Goal: Information Seeking & Learning: Compare options

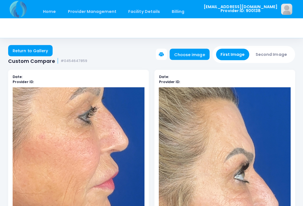
scroll to position [1095, 0]
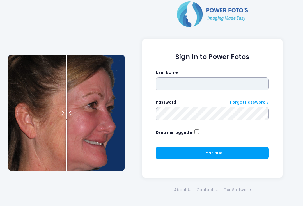
click at [232, 90] on input "text" at bounding box center [212, 83] width 113 height 13
type input "**********"
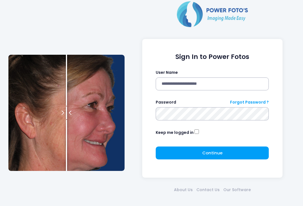
click button "submit" at bounding box center [0, 0] width 0 height 0
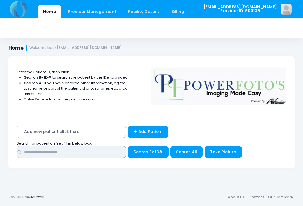
click at [50, 154] on input "text" at bounding box center [71, 152] width 109 height 12
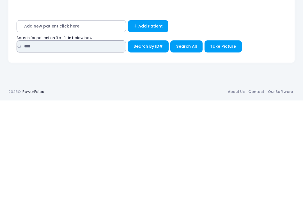
type input "****"
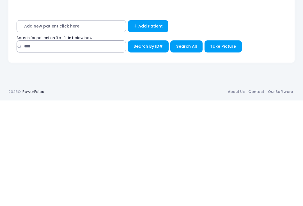
click at [191, 149] on span "Search All" at bounding box center [186, 152] width 21 height 6
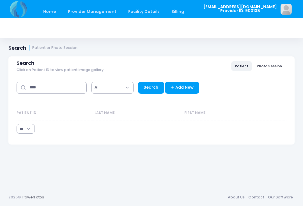
select select "***"
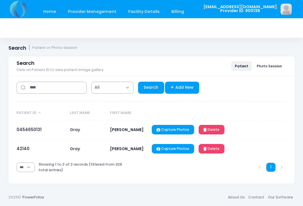
click at [30, 131] on link "0454650131" at bounding box center [29, 130] width 25 height 6
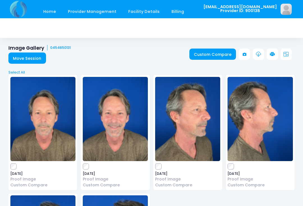
click at [213, 56] on link "Custom Compare" at bounding box center [212, 54] width 47 height 11
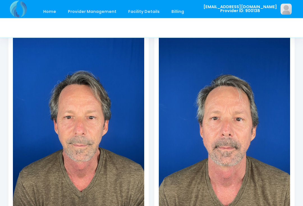
scroll to position [75, 0]
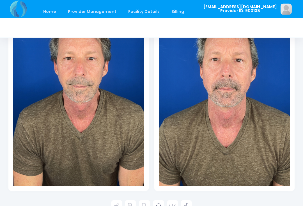
click at [130, 203] on icon at bounding box center [130, 205] width 5 height 5
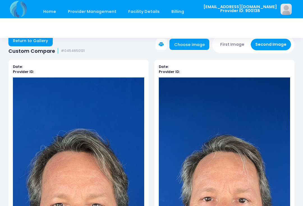
scroll to position [0, 0]
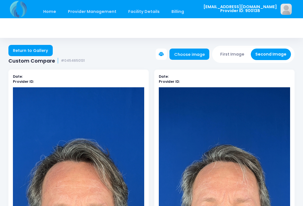
click at [238, 54] on button "First Image" at bounding box center [232, 55] width 33 height 12
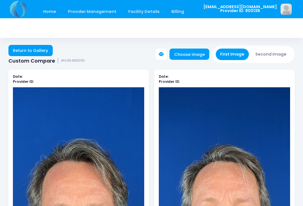
click at [195, 55] on link "Choose image" at bounding box center [190, 54] width 40 height 11
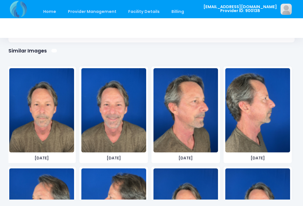
scroll to position [350, 0]
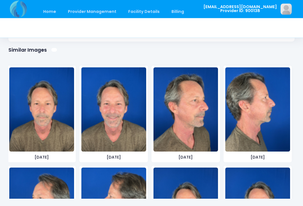
click at [191, 125] on img at bounding box center [186, 110] width 65 height 84
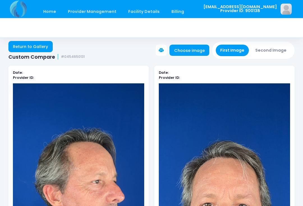
scroll to position [0, 0]
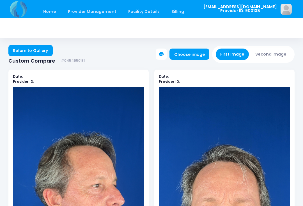
click at [274, 52] on button "Second Image" at bounding box center [271, 55] width 40 height 12
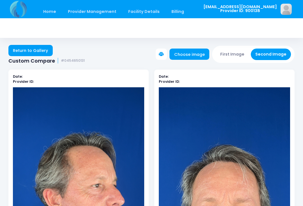
click at [196, 58] on link "Choose image" at bounding box center [190, 54] width 40 height 11
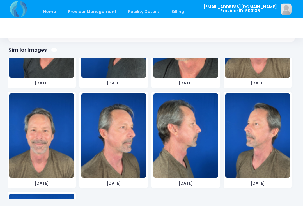
scroll to position [675, 0]
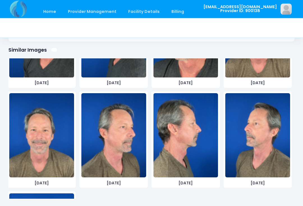
click at [126, 143] on img at bounding box center [113, 135] width 65 height 84
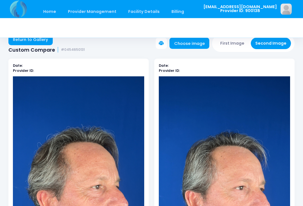
scroll to position [0, 0]
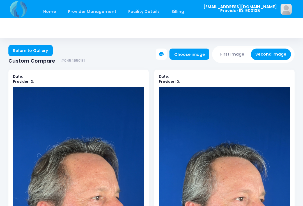
click at [235, 52] on button "First Image" at bounding box center [232, 55] width 33 height 12
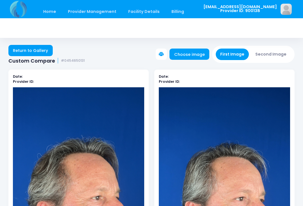
click at [191, 52] on link "Choose image" at bounding box center [190, 54] width 40 height 11
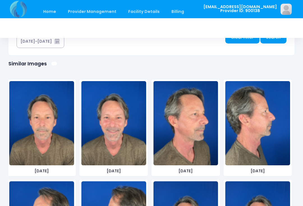
click at [253, 139] on img at bounding box center [257, 123] width 65 height 84
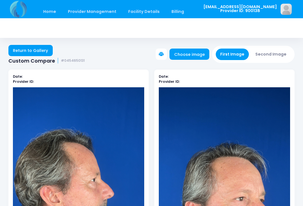
click at [275, 53] on button "Second Image" at bounding box center [271, 55] width 40 height 12
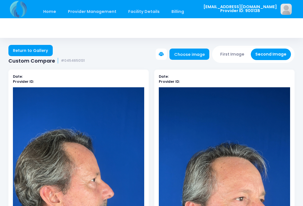
click at [190, 52] on link "Choose image" at bounding box center [190, 54] width 40 height 11
click at [201, 54] on link "Choose image" at bounding box center [190, 54] width 40 height 11
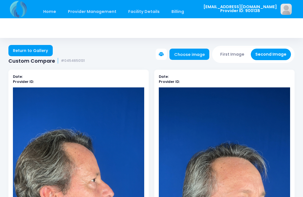
click at [240, 55] on button "First Image" at bounding box center [232, 55] width 33 height 12
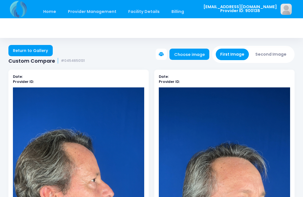
click at [196, 56] on link "Choose image" at bounding box center [190, 54] width 40 height 11
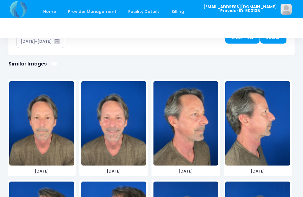
click at [38, 125] on img at bounding box center [41, 123] width 65 height 84
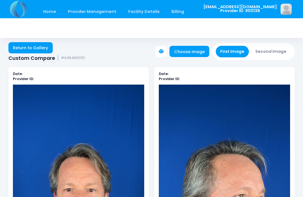
scroll to position [2, 0]
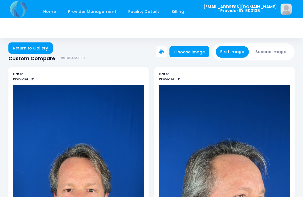
click at [279, 48] on button "Second Image" at bounding box center [271, 52] width 40 height 12
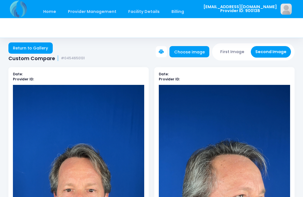
click at [194, 55] on link "Choose image" at bounding box center [190, 51] width 40 height 11
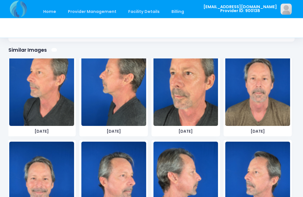
scroll to position [623, 0]
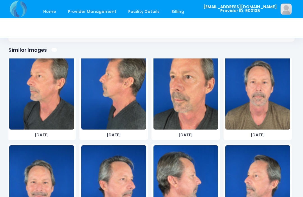
click at [264, 105] on img at bounding box center [257, 87] width 65 height 84
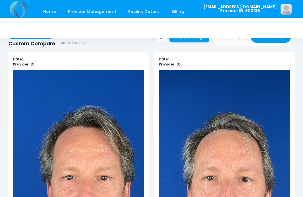
scroll to position [0, 0]
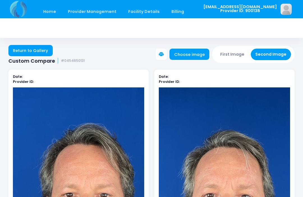
click at [238, 52] on button "First Image" at bounding box center [232, 55] width 33 height 12
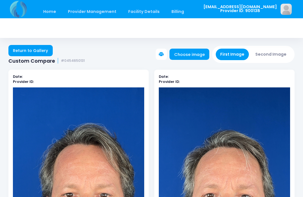
click at [196, 57] on link "Choose image" at bounding box center [190, 54] width 40 height 11
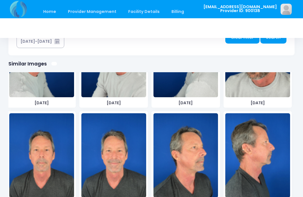
scroll to position [468, 0]
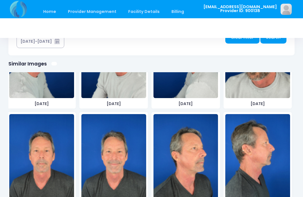
click at [49, 162] on img at bounding box center [41, 156] width 65 height 84
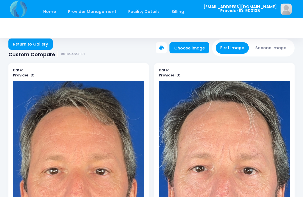
scroll to position [0, 0]
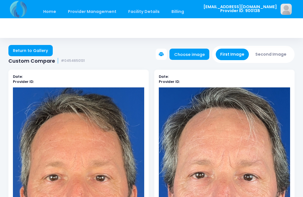
click at [198, 56] on link "Choose image" at bounding box center [190, 54] width 40 height 11
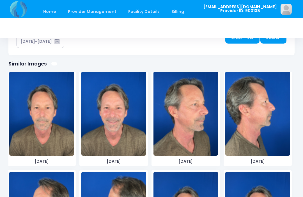
scroll to position [25, 0]
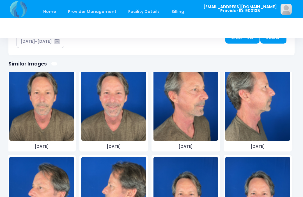
click at [192, 121] on img at bounding box center [186, 98] width 65 height 84
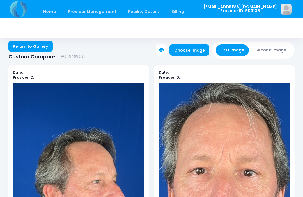
scroll to position [0, 0]
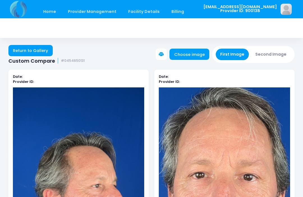
click at [273, 54] on button "Second Image" at bounding box center [271, 55] width 40 height 12
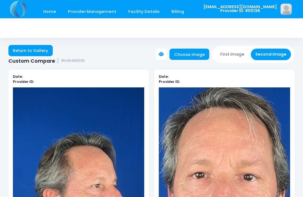
click at [198, 55] on link "Choose image" at bounding box center [190, 54] width 40 height 11
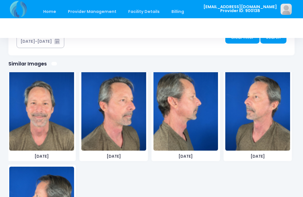
scroll to position [715, 0]
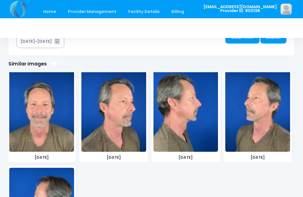
click at [112, 121] on img at bounding box center [113, 109] width 65 height 84
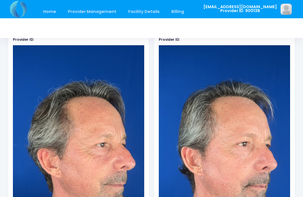
scroll to position [0, 0]
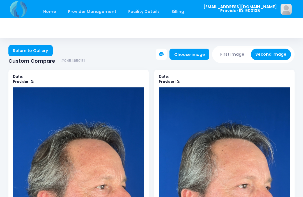
click at [239, 54] on button "First Image" at bounding box center [232, 55] width 33 height 12
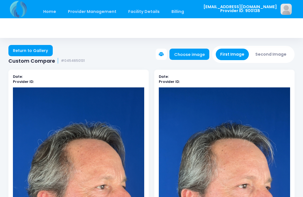
click at [196, 55] on link "Choose image" at bounding box center [190, 54] width 40 height 11
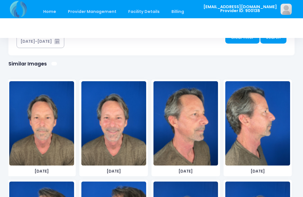
click at [259, 134] on img at bounding box center [257, 123] width 65 height 84
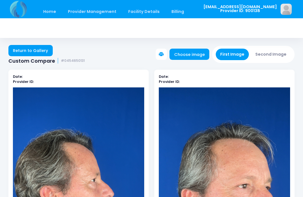
click at [275, 56] on button "Second Image" at bounding box center [271, 55] width 40 height 12
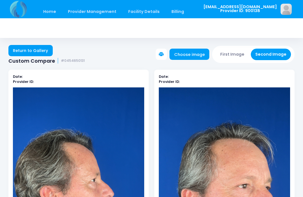
click at [193, 54] on link "Choose image" at bounding box center [190, 54] width 40 height 11
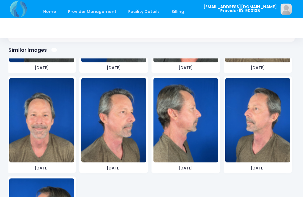
scroll to position [690, 0]
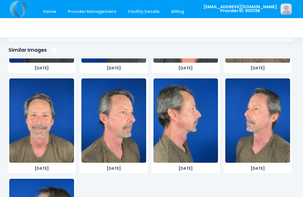
click at [189, 124] on img at bounding box center [186, 121] width 65 height 84
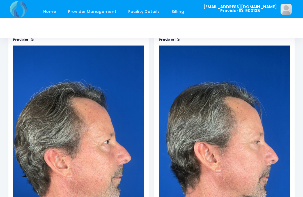
scroll to position [0, 0]
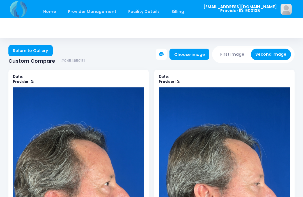
click at [242, 52] on button "First Image" at bounding box center [232, 55] width 33 height 12
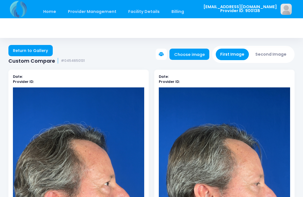
click at [196, 55] on link "Choose image" at bounding box center [190, 54] width 40 height 11
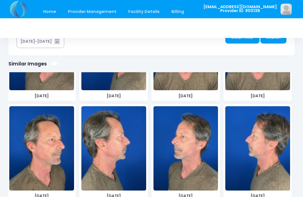
scroll to position [182, 0]
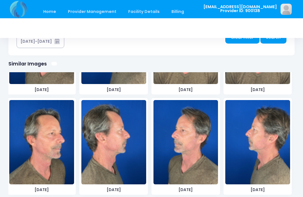
click at [193, 158] on img at bounding box center [186, 142] width 65 height 84
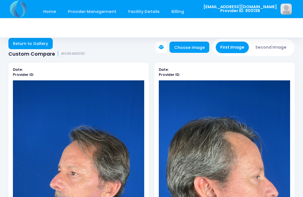
scroll to position [0, 0]
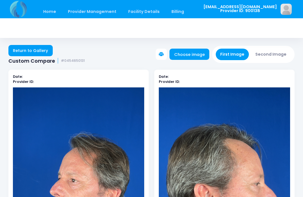
click at [270, 52] on button "Second Image" at bounding box center [271, 55] width 40 height 12
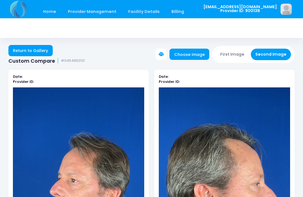
click at [192, 52] on link "Choose image" at bounding box center [190, 54] width 40 height 11
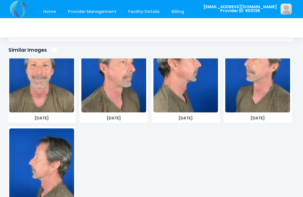
scroll to position [745, 0]
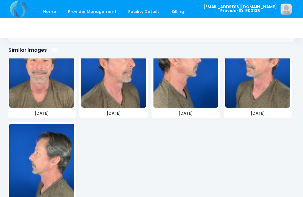
click at [268, 79] on img at bounding box center [257, 66] width 65 height 84
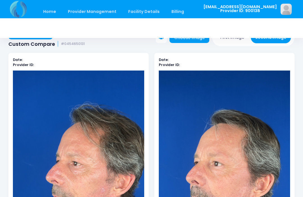
scroll to position [0, 0]
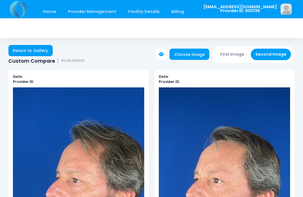
click at [239, 53] on button "First Image" at bounding box center [232, 55] width 33 height 12
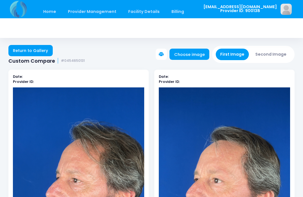
click at [202, 55] on link "Choose image" at bounding box center [190, 54] width 40 height 11
click at [195, 54] on link "Choose image" at bounding box center [190, 54] width 40 height 11
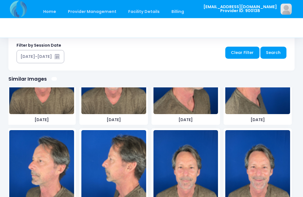
scroll to position [69, 0]
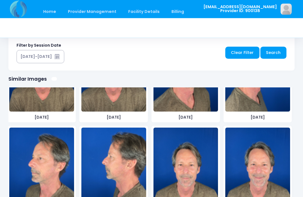
click at [119, 176] on img at bounding box center [113, 170] width 65 height 84
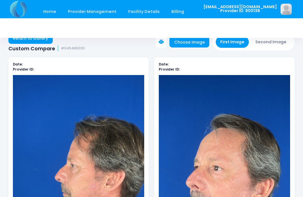
scroll to position [0, 0]
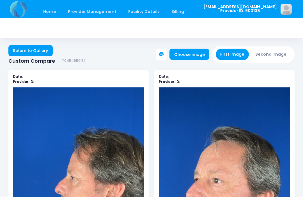
click at [273, 56] on button "Second Image" at bounding box center [271, 55] width 40 height 12
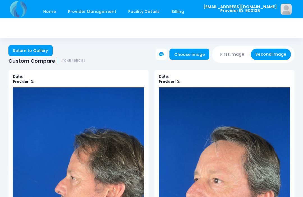
click at [190, 55] on link "Choose image" at bounding box center [190, 54] width 40 height 11
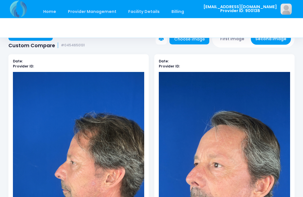
scroll to position [9, 0]
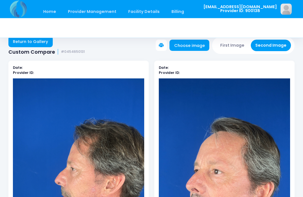
click at [271, 46] on button "Second Image" at bounding box center [271, 46] width 40 height 12
click at [193, 46] on link "Choose image" at bounding box center [190, 45] width 40 height 11
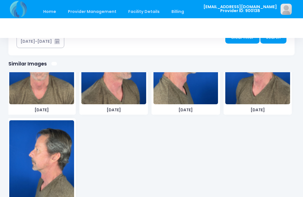
scroll to position [762, 0]
click at [56, 167] on img at bounding box center [41, 162] width 65 height 84
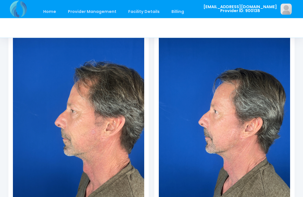
scroll to position [67, 0]
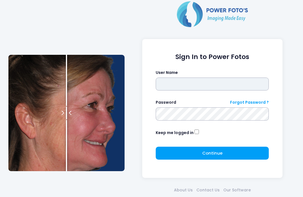
click at [207, 82] on input "text" at bounding box center [212, 83] width 113 height 13
type input "**********"
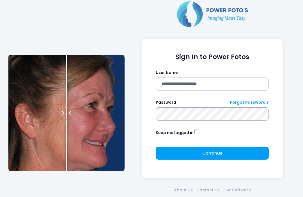
click button "submit" at bounding box center [0, 0] width 0 height 0
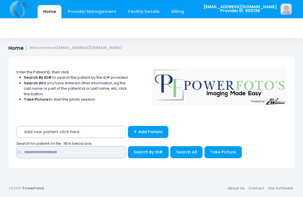
click at [91, 152] on input "text" at bounding box center [71, 152] width 109 height 12
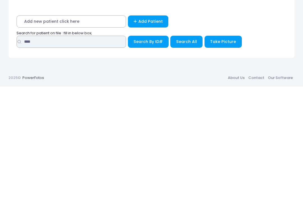
type input "****"
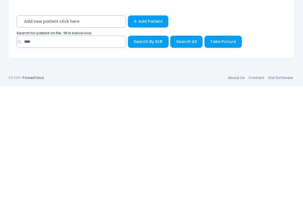
click at [189, 149] on span "Search All" at bounding box center [186, 152] width 21 height 6
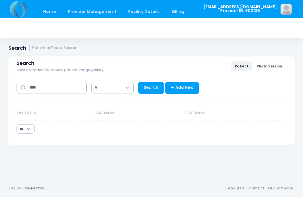
select select "***"
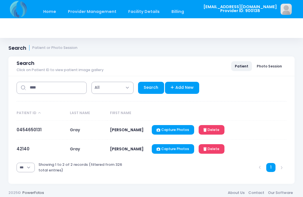
click at [23, 151] on link "42140" at bounding box center [23, 149] width 13 height 6
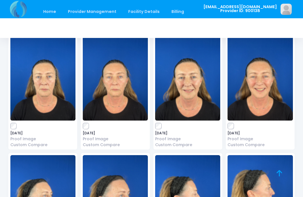
scroll to position [1423, 0]
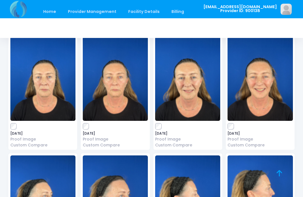
click at [121, 87] on img at bounding box center [115, 78] width 65 height 84
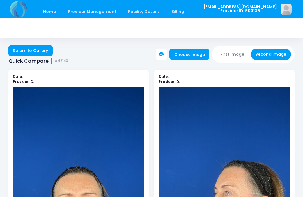
click at [198, 56] on link "Choose image" at bounding box center [190, 54] width 40 height 11
click at [238, 52] on button "First Image" at bounding box center [232, 55] width 33 height 12
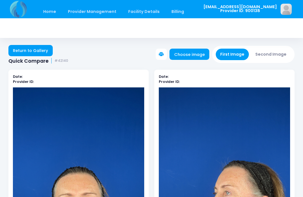
click at [198, 55] on link "Choose image" at bounding box center [190, 54] width 40 height 11
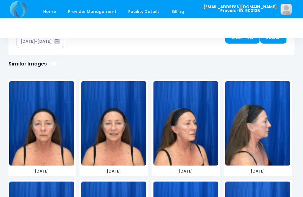
click at [57, 134] on img at bounding box center [41, 123] width 65 height 84
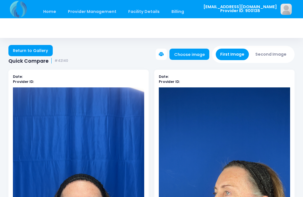
click at [275, 51] on button "Second Image" at bounding box center [271, 55] width 40 height 12
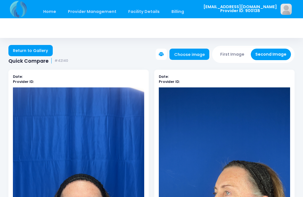
click at [193, 54] on link "Choose image" at bounding box center [190, 54] width 40 height 11
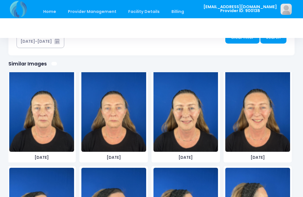
scroll to position [1015, 0]
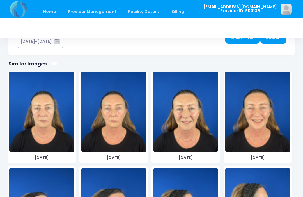
click at [54, 129] on img at bounding box center [41, 110] width 65 height 84
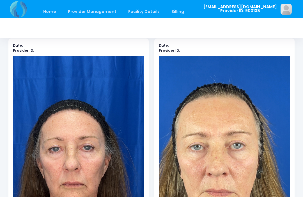
scroll to position [0, 0]
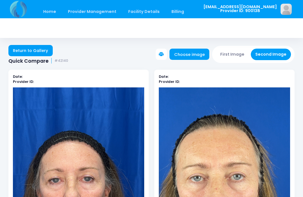
click at [238, 53] on button "First Image" at bounding box center [232, 55] width 33 height 12
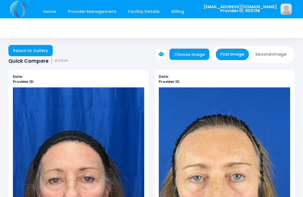
click at [276, 56] on button "Second Image" at bounding box center [271, 55] width 40 height 12
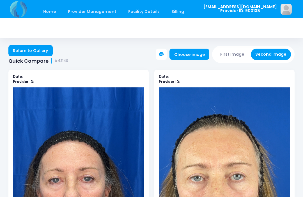
click at [282, 55] on button "Second Image" at bounding box center [271, 55] width 40 height 12
click at [200, 53] on link "Choose image" at bounding box center [190, 54] width 40 height 11
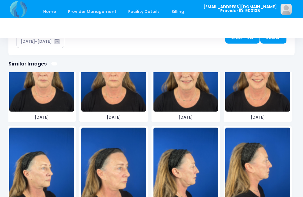
click at [120, 90] on img at bounding box center [113, 69] width 65 height 84
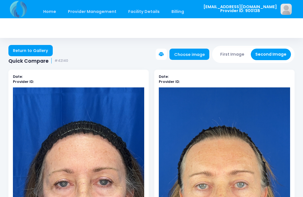
click at [239, 52] on button "First Image" at bounding box center [232, 55] width 33 height 12
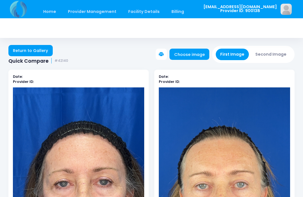
click at [194, 54] on link "Choose image" at bounding box center [190, 54] width 40 height 11
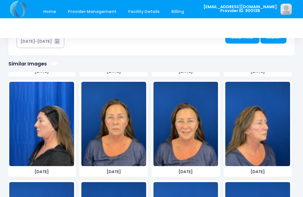
scroll to position [296, 0]
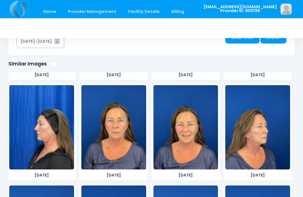
click at [121, 145] on img at bounding box center [113, 127] width 65 height 84
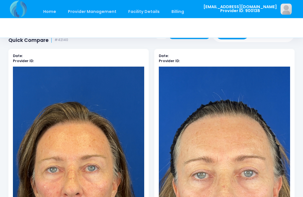
scroll to position [0, 0]
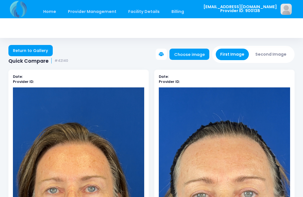
click at [235, 53] on button "First Image" at bounding box center [232, 55] width 33 height 12
click at [201, 55] on link "Choose image" at bounding box center [190, 54] width 40 height 11
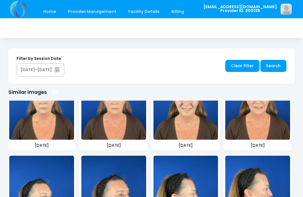
scroll to position [306, 0]
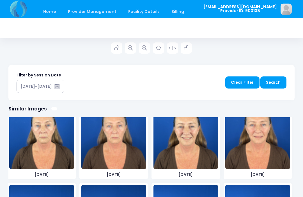
click at [119, 149] on img at bounding box center [113, 127] width 65 height 84
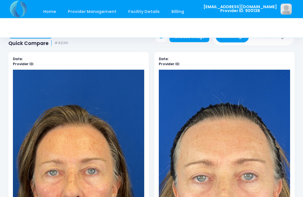
scroll to position [0, 0]
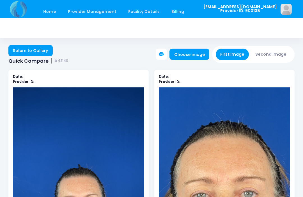
click at [234, 53] on button "First Image" at bounding box center [232, 55] width 33 height 12
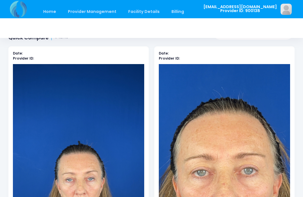
scroll to position [10, 0]
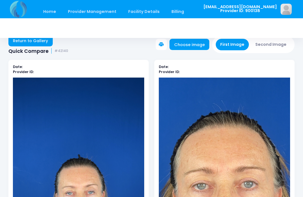
click at [276, 46] on button "Second Image" at bounding box center [271, 45] width 40 height 12
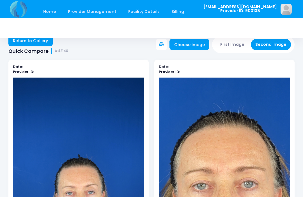
click at [195, 50] on link "Choose image" at bounding box center [190, 44] width 40 height 11
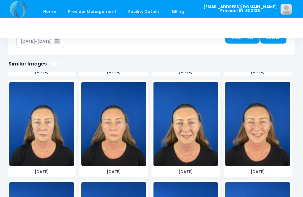
scroll to position [1000, 0]
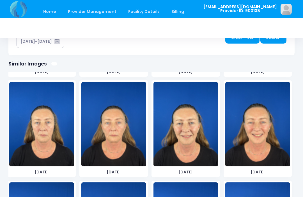
click at [125, 147] on img at bounding box center [113, 124] width 65 height 84
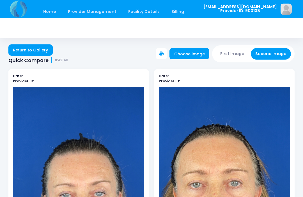
scroll to position [0, 0]
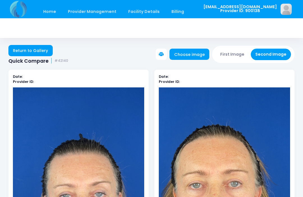
click at [235, 53] on button "First Image" at bounding box center [232, 55] width 33 height 12
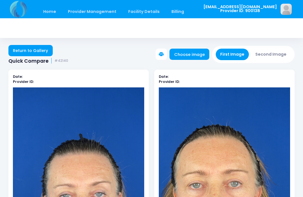
click at [198, 54] on link "Choose image" at bounding box center [190, 54] width 40 height 11
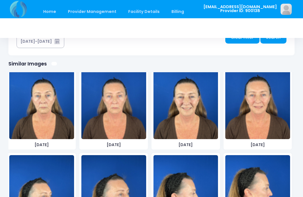
scroll to position [727, 0]
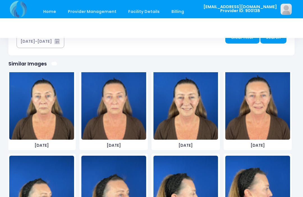
click at [49, 118] on img at bounding box center [41, 97] width 65 height 84
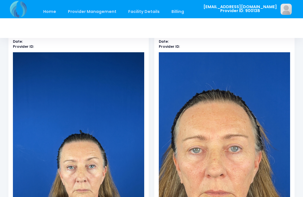
scroll to position [25, 0]
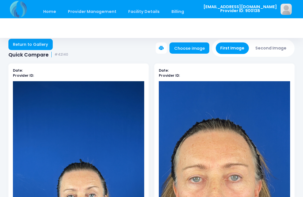
click at [277, 49] on button "Second Image" at bounding box center [271, 48] width 40 height 12
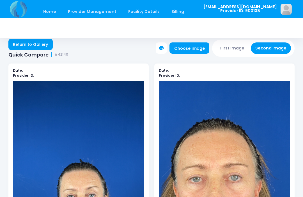
click at [200, 50] on link "Choose image" at bounding box center [190, 47] width 40 height 11
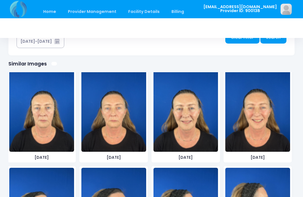
scroll to position [1008, 0]
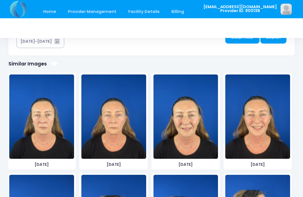
click at [53, 133] on img at bounding box center [41, 116] width 65 height 84
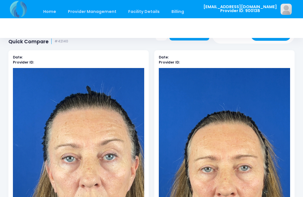
scroll to position [0, 0]
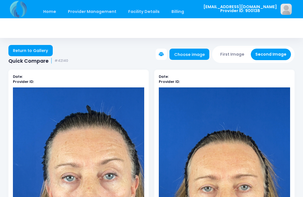
click at [235, 52] on button "First Image" at bounding box center [232, 55] width 33 height 12
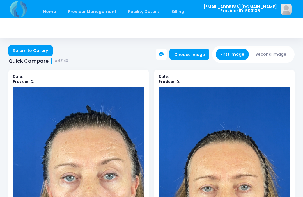
click at [192, 54] on link "Choose image" at bounding box center [190, 54] width 40 height 11
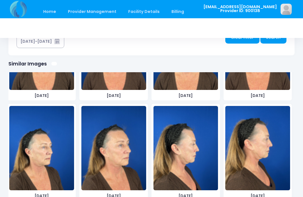
scroll to position [798, 0]
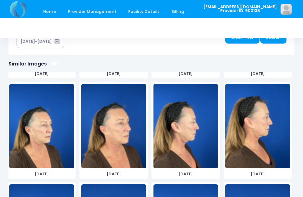
click at [123, 143] on img at bounding box center [113, 126] width 65 height 84
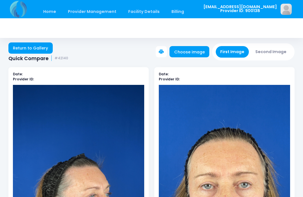
scroll to position [0, 0]
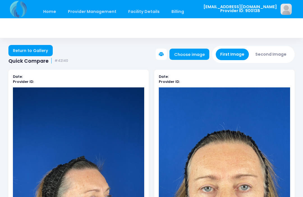
click at [274, 54] on button "Second Image" at bounding box center [271, 55] width 40 height 12
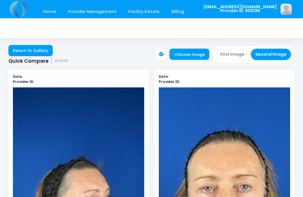
click at [199, 56] on link "Choose image" at bounding box center [190, 54] width 40 height 11
click at [193, 56] on link "Choose image" at bounding box center [190, 54] width 40 height 11
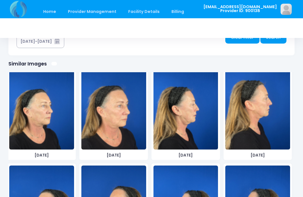
scroll to position [1117, 0]
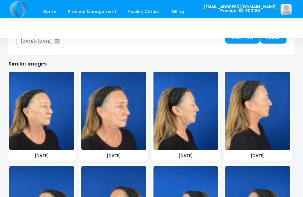
click at [123, 128] on img at bounding box center [113, 108] width 65 height 84
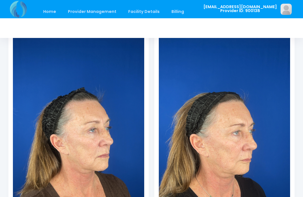
scroll to position [67, 0]
